Goal: Transaction & Acquisition: Purchase product/service

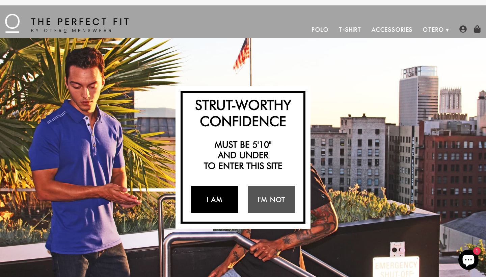
click at [218, 200] on link "I Am" at bounding box center [214, 199] width 47 height 27
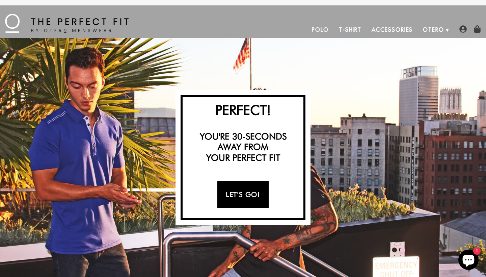
click at [247, 199] on link "Let's Go!" at bounding box center [242, 194] width 51 height 27
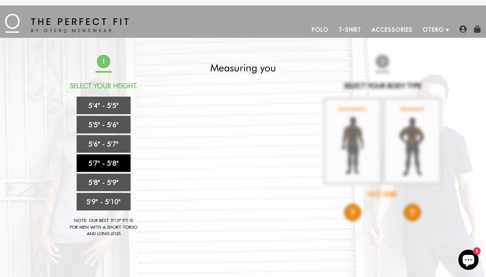
click at [118, 164] on link "5'7" - 5'8"" at bounding box center [104, 163] width 54 height 18
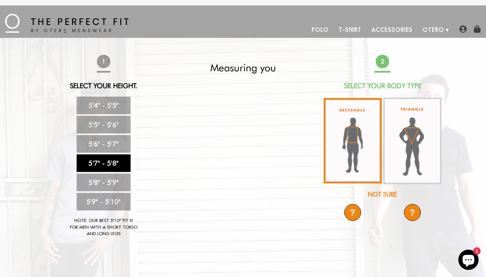
click at [351, 135] on img at bounding box center [353, 140] width 58 height 85
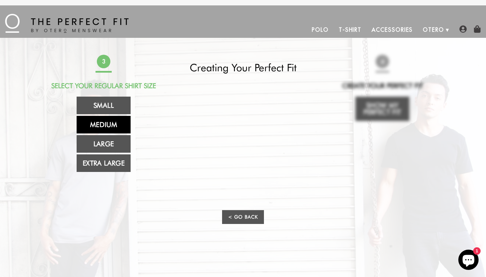
click at [113, 123] on link "Medium" at bounding box center [104, 125] width 54 height 18
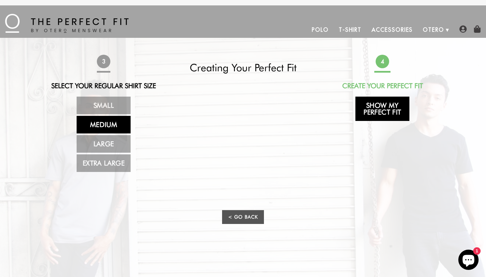
click at [380, 115] on link "Show My Perfect Fit" at bounding box center [382, 109] width 54 height 24
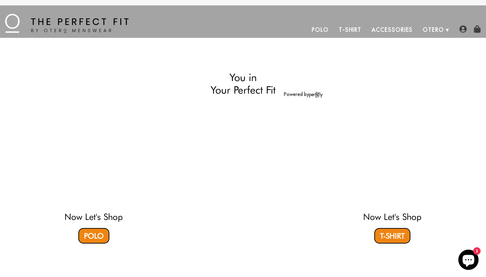
select select "57-58"
select select "M"
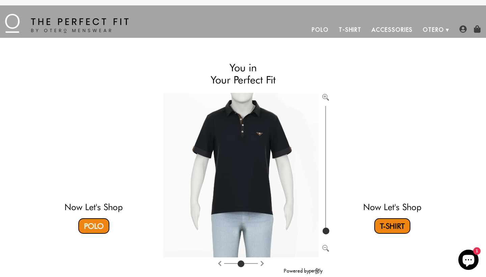
click at [389, 228] on link "T-Shirt" at bounding box center [392, 226] width 36 height 16
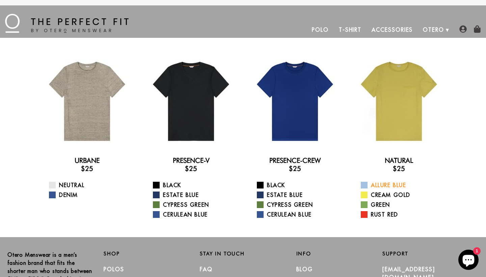
click at [389, 184] on link "Allure Blue" at bounding box center [403, 185] width 85 height 8
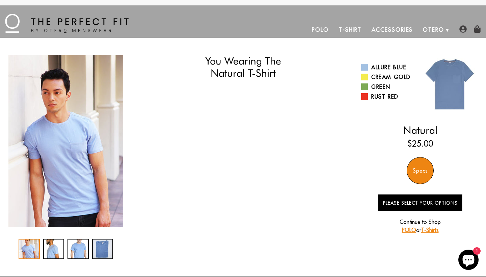
select select "57-58"
select select "M"
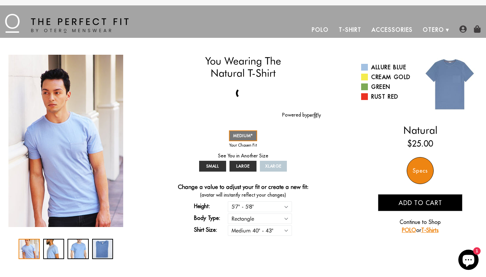
click at [449, 86] on img at bounding box center [449, 84] width 59 height 59
click at [100, 253] on div "4 / 4" at bounding box center [102, 249] width 21 height 20
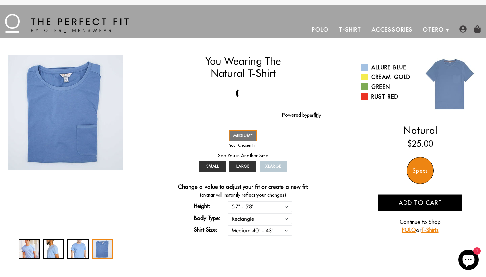
click at [74, 151] on img "4 / 4" at bounding box center [65, 112] width 115 height 115
